Goal: Transaction & Acquisition: Purchase product/service

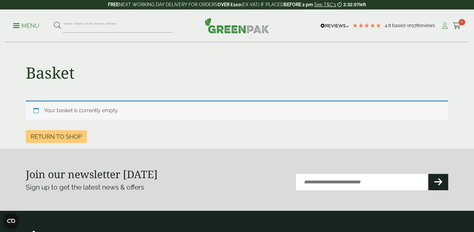
click at [445, 24] on icon at bounding box center [445, 25] width 8 height 7
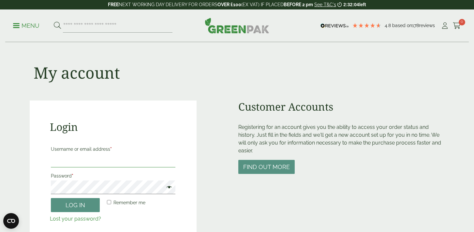
click at [78, 167] on input "Username or email address *" at bounding box center [113, 161] width 125 height 14
type input "**********"
click at [75, 205] on button "Log in" at bounding box center [75, 205] width 49 height 14
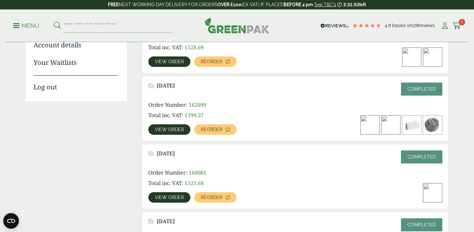
scroll to position [159, 0]
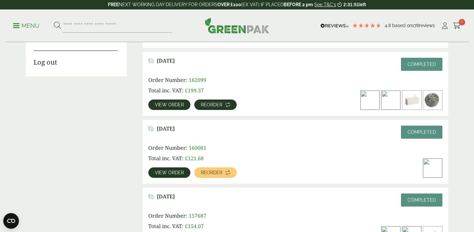
click at [212, 104] on span "Reorder" at bounding box center [212, 104] width 22 height 5
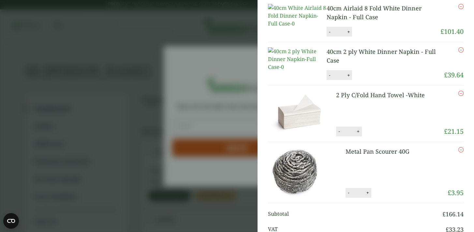
scroll to position [4, 0]
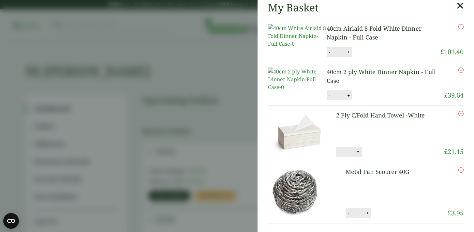
click at [349, 98] on button "+" at bounding box center [348, 96] width 7 height 6
type input "*"
click at [366, 100] on button "Update" at bounding box center [369, 96] width 33 height 10
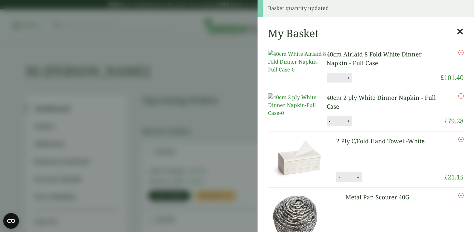
scroll to position [0, 0]
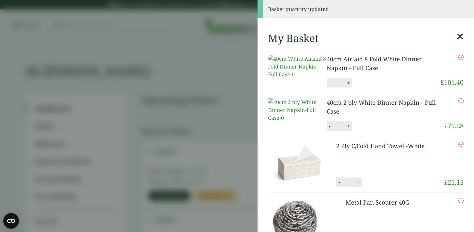
click at [358, 185] on button "+" at bounding box center [358, 182] width 7 height 6
click at [339, 185] on button "-" at bounding box center [338, 182] width 5 height 6
type input "*"
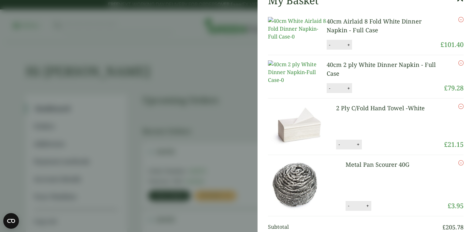
scroll to position [39, 0]
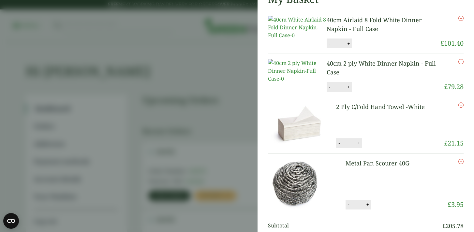
click at [462, 164] on icon "Remove this item" at bounding box center [460, 161] width 5 height 5
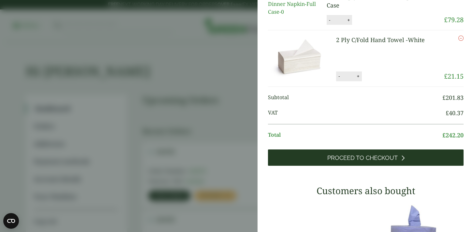
click at [387, 161] on span "Proceed to Checkout" at bounding box center [362, 157] width 70 height 7
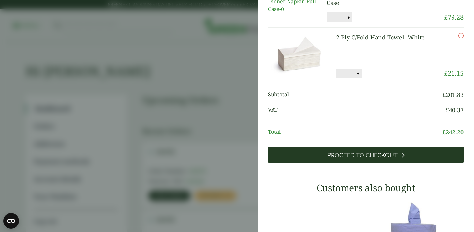
scroll to position [97, 0]
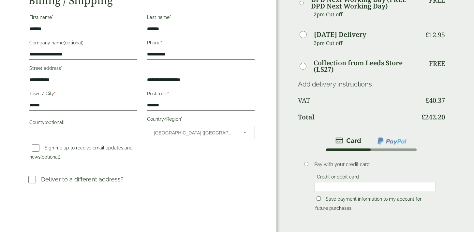
scroll to position [204, 0]
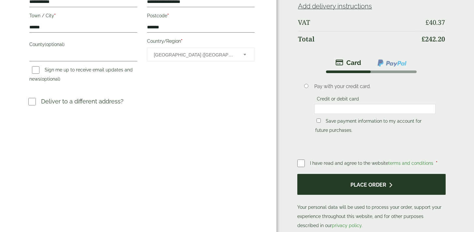
click at [345, 178] on button "Place order" at bounding box center [371, 184] width 148 height 21
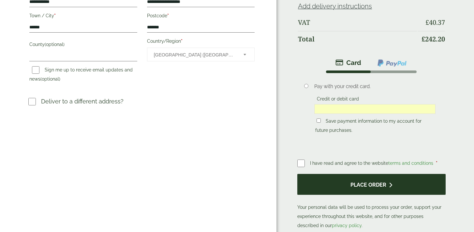
click at [372, 184] on button "Place order" at bounding box center [371, 184] width 148 height 21
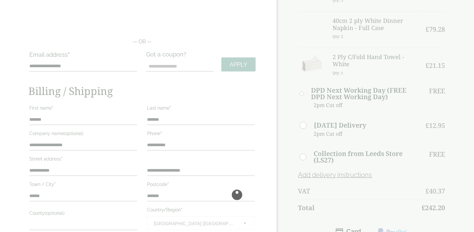
scroll to position [36, 0]
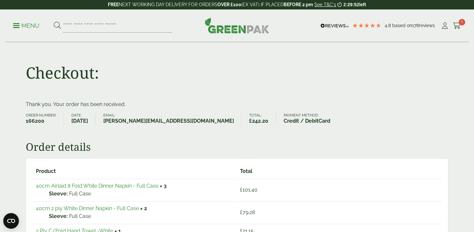
click at [360, 74] on div "Checkout:" at bounding box center [237, 71] width 430 height 58
